Goal: Task Accomplishment & Management: Complete application form

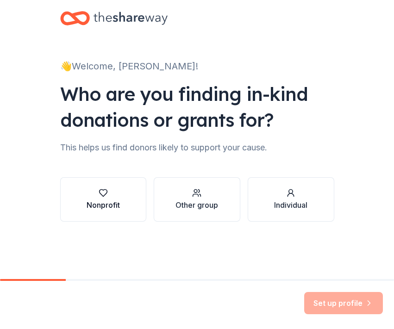
click at [88, 189] on div "button" at bounding box center [103, 193] width 33 height 9
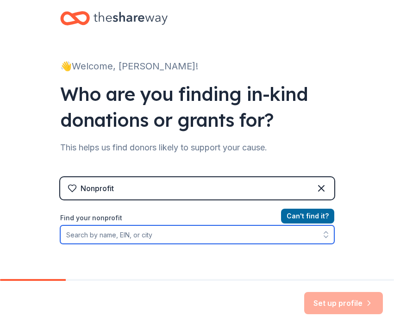
click at [101, 238] on input "Find your nonprofit" at bounding box center [197, 235] width 274 height 19
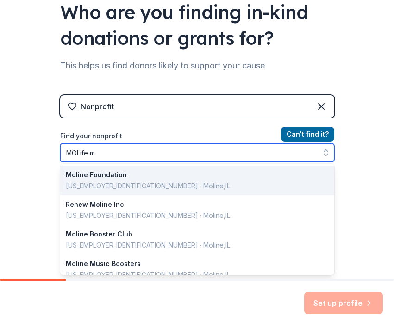
type input "MOLife ma"
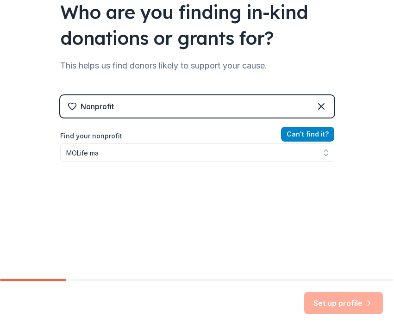
click at [298, 131] on button "Can ' t find it?" at bounding box center [307, 134] width 53 height 15
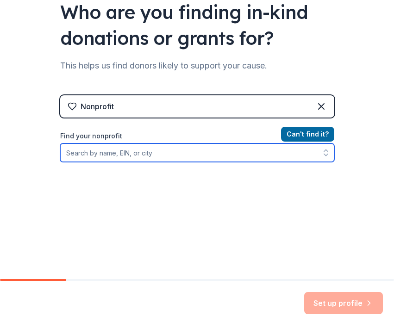
click at [135, 153] on input "Find your nonprofit" at bounding box center [197, 153] width 274 height 19
click at [327, 152] on icon "button" at bounding box center [325, 152] width 9 height 9
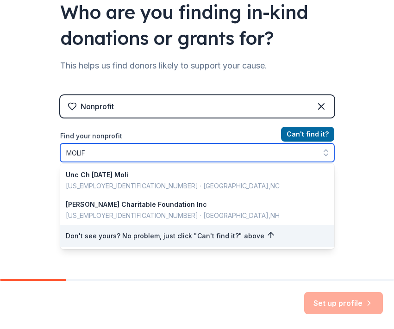
type input "MOLIFE"
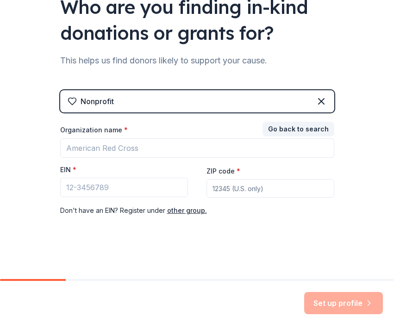
scroll to position [87, 0]
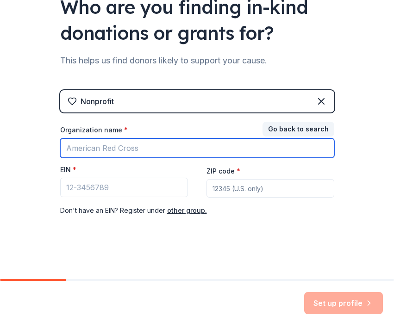
click at [195, 151] on input "Organization name *" at bounding box center [197, 148] width 274 height 19
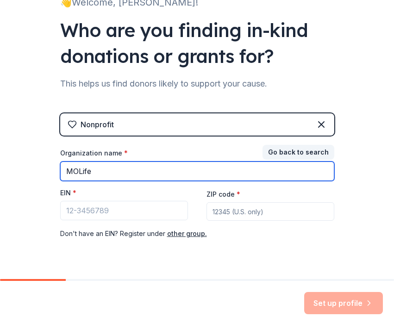
scroll to position [63, 0]
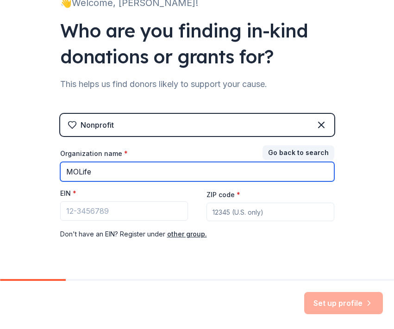
type input "MOLife"
